Goal: Information Seeking & Learning: Learn about a topic

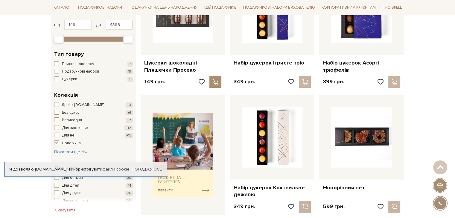
scroll to position [179, 0]
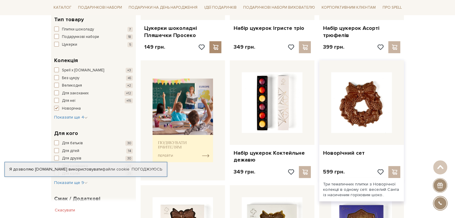
click at [361, 109] on img at bounding box center [361, 102] width 61 height 61
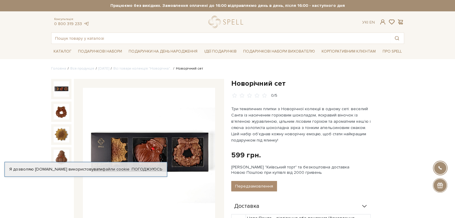
click at [144, 151] on img at bounding box center [149, 154] width 132 height 132
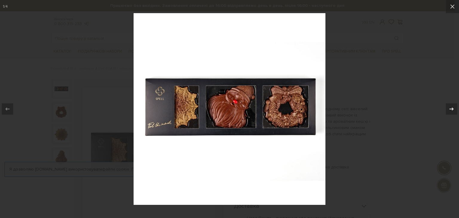
click at [451, 108] on icon at bounding box center [451, 109] width 7 height 7
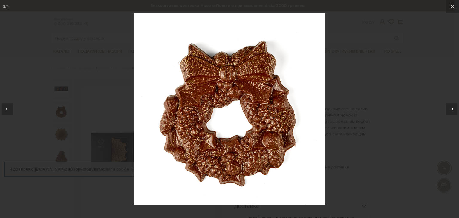
click at [451, 108] on icon at bounding box center [451, 109] width 7 height 7
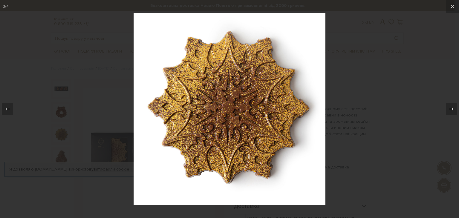
click at [451, 108] on icon at bounding box center [451, 109] width 7 height 7
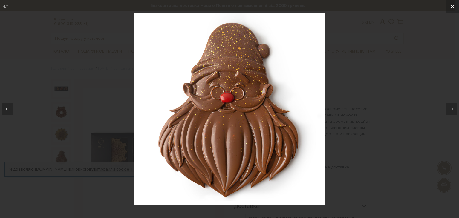
click at [452, 4] on icon at bounding box center [452, 6] width 7 height 7
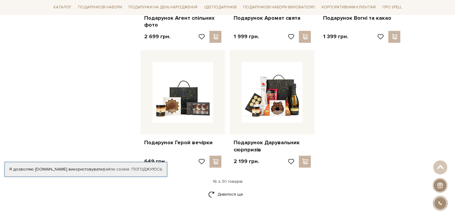
scroll to position [688, 0]
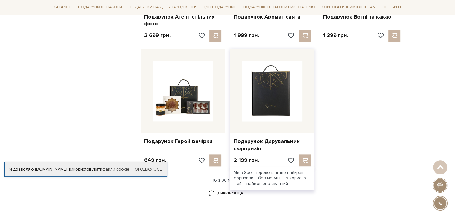
click at [272, 99] on img at bounding box center [272, 91] width 61 height 61
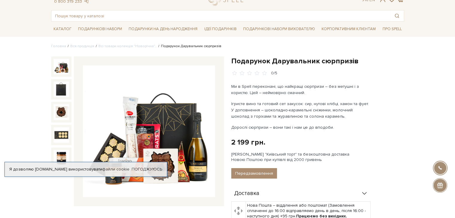
scroll to position [60, 0]
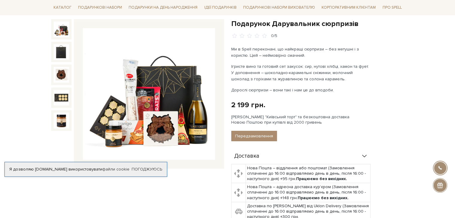
click at [118, 134] on img at bounding box center [149, 94] width 132 height 132
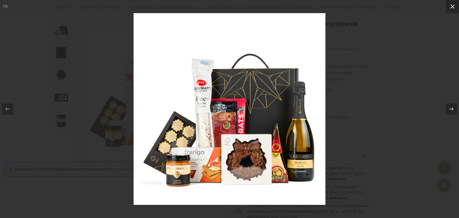
click at [454, 4] on icon at bounding box center [452, 6] width 7 height 7
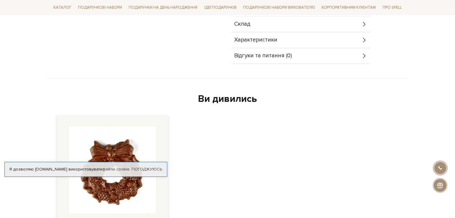
scroll to position [359, 0]
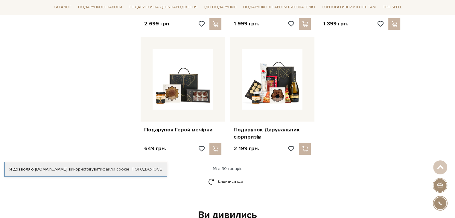
scroll to position [688, 0]
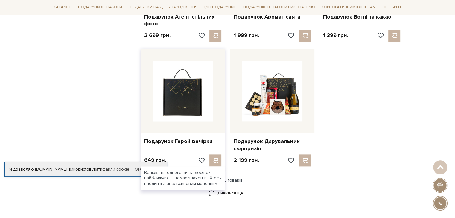
click at [199, 112] on img at bounding box center [183, 91] width 61 height 61
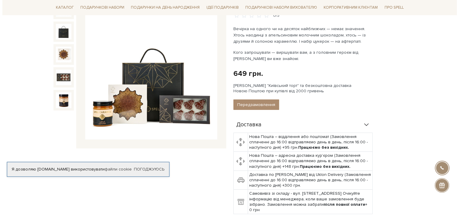
scroll to position [90, 0]
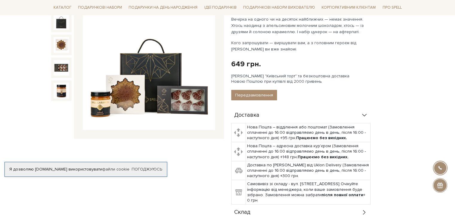
click at [196, 105] on img at bounding box center [149, 64] width 132 height 132
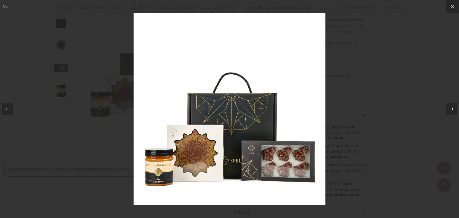
click at [452, 106] on icon at bounding box center [451, 109] width 7 height 7
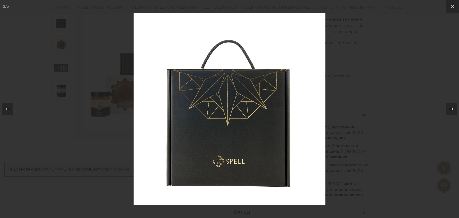
click at [452, 106] on icon at bounding box center [451, 109] width 7 height 7
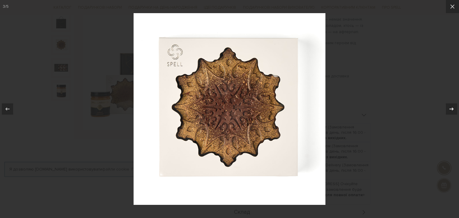
click at [452, 106] on icon at bounding box center [451, 109] width 7 height 7
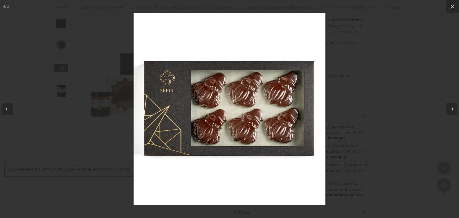
click at [452, 106] on icon at bounding box center [451, 109] width 7 height 7
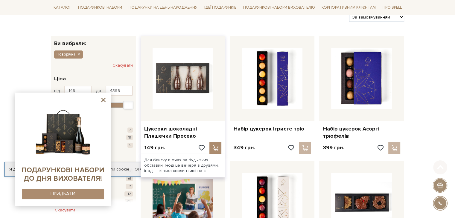
scroll to position [90, 0]
